Goal: Task Accomplishment & Management: Complete application form

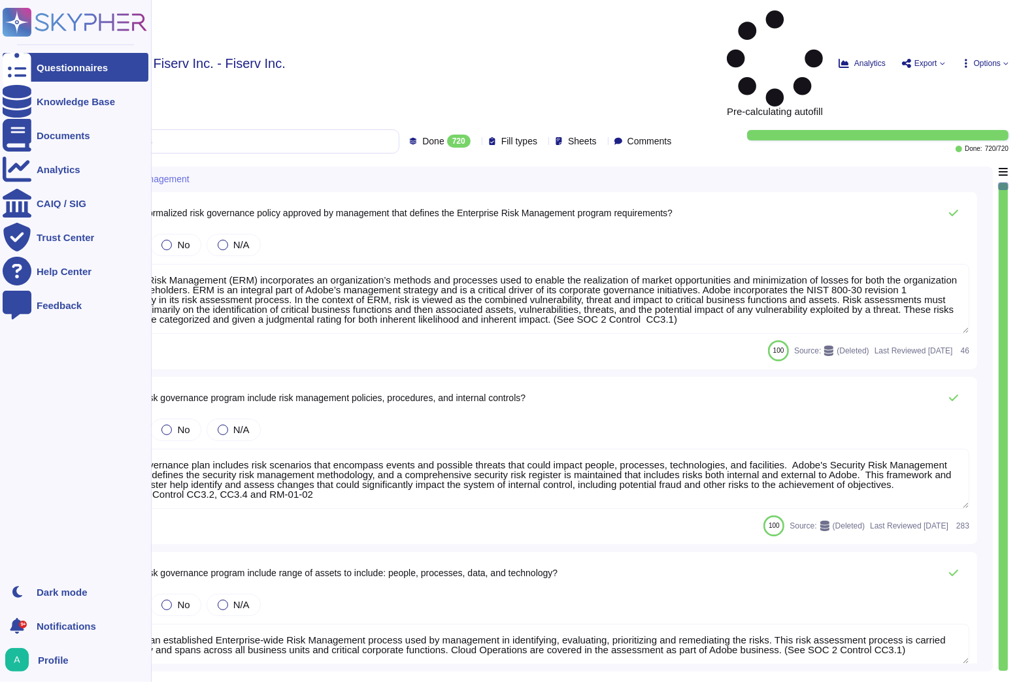
type textarea "Enterprise Risk Management (ERM) incorporates an organization’s methods and pro…"
type textarea "The risk governance plan includes risk scenarios that encompass events and poss…"
type textarea "Adobe has an established Enterprise-wide Risk Management process used by manage…"
type textarea "Adobe has a comprehensive technology risk management strategy that is well-esta…"
type textarea "The risk governance plan is approved by senior management and/or the board of d…"
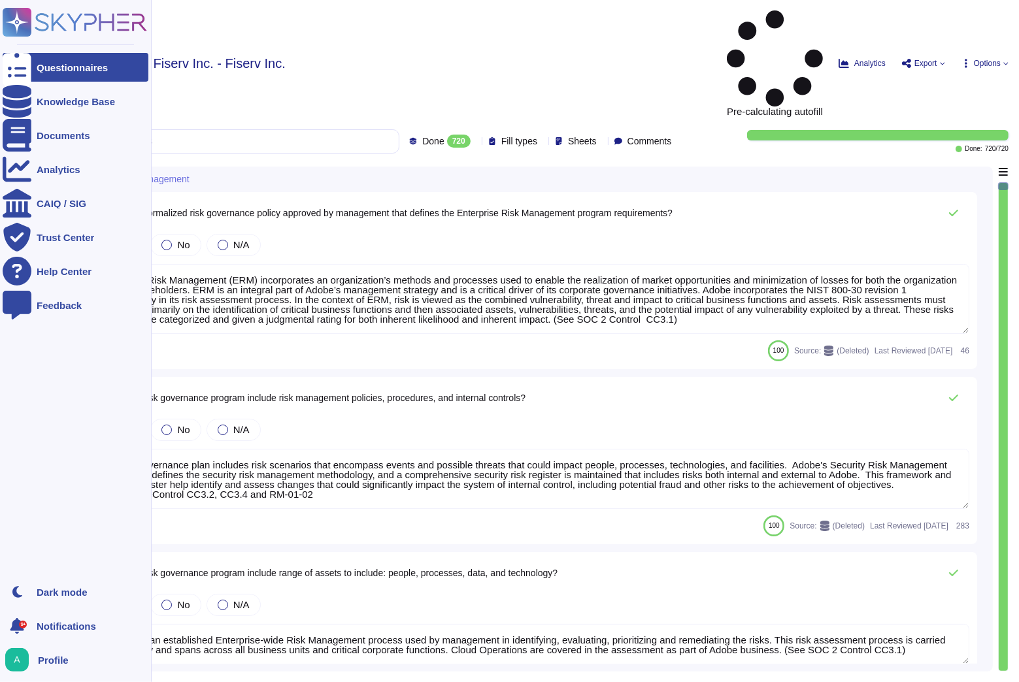
type textarea "Lorem ipsumdol sitametco ad elitsedd e tempori utlabore etdolorem aliquaen ad m…"
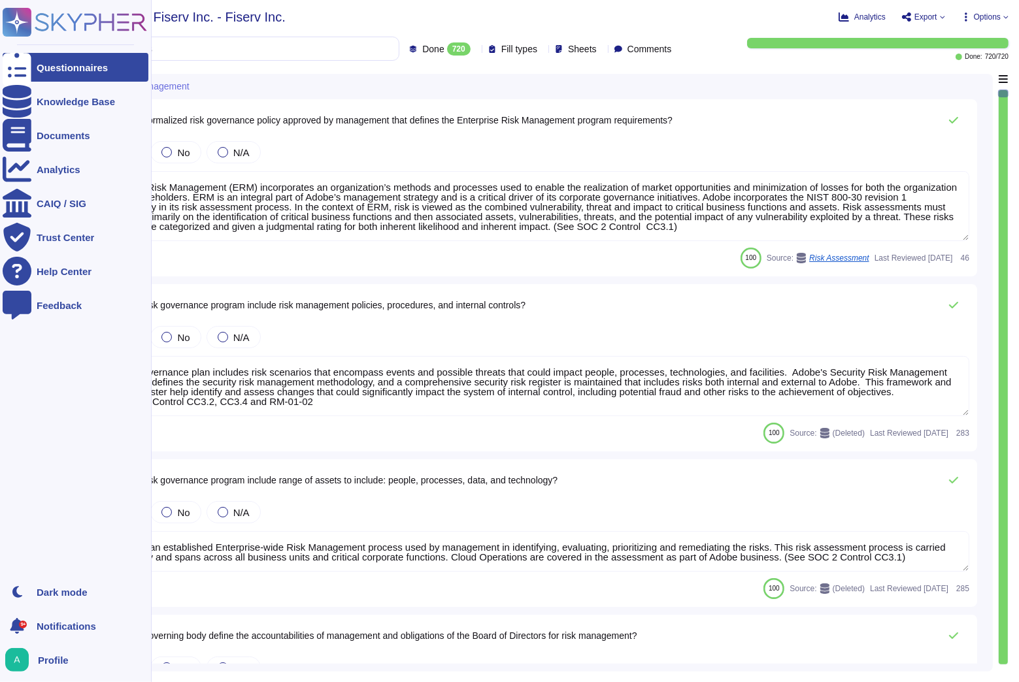
click at [82, 64] on div "Questionnaires" at bounding box center [72, 68] width 71 height 10
